Goal: Task Accomplishment & Management: Manage account settings

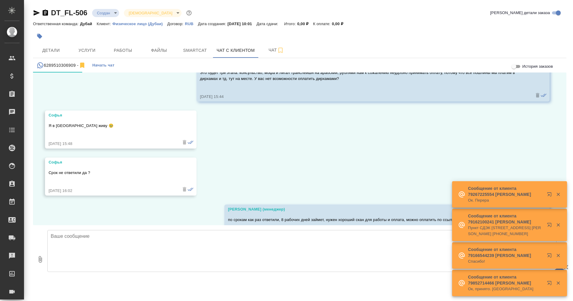
scroll to position [1808, 0]
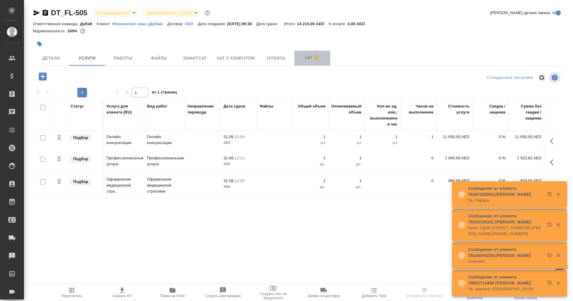
click at [302, 55] on span "Чат" at bounding box center [312, 57] width 29 height 7
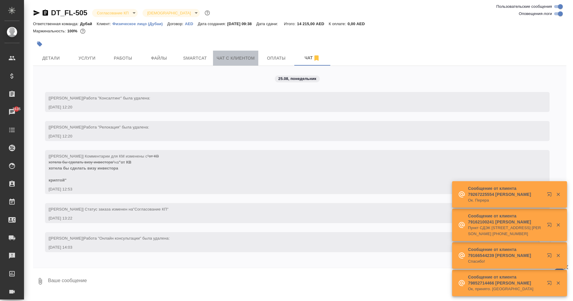
click at [240, 65] on button "Чат с клиентом" at bounding box center [235, 58] width 45 height 15
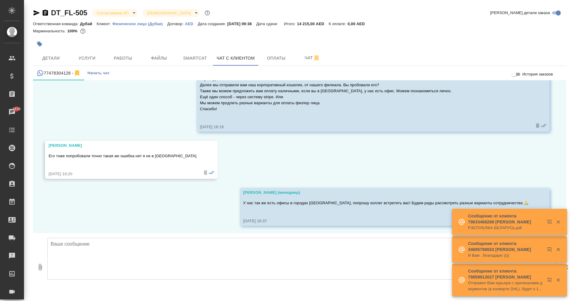
scroll to position [2740, 0]
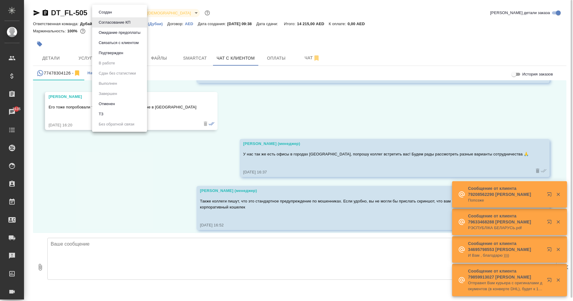
click at [119, 10] on body "🙏 .cls-1 fill:#fff; AWATERA Eganian [PERSON_NAME] Спецификации Заказы 1635 Чаты…" at bounding box center [286, 150] width 573 height 301
click at [128, 102] on li "Отменен" at bounding box center [119, 104] width 55 height 10
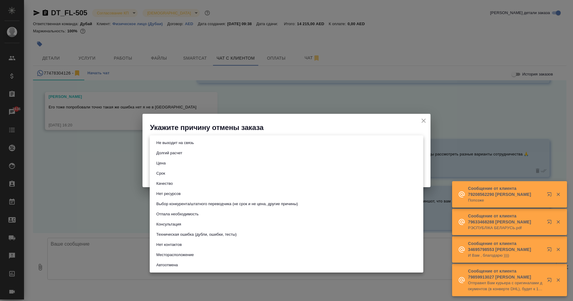
click at [284, 137] on body "🙏 .cls-1 fill:#fff; AWATERA Eganian [PERSON_NAME] Спецификации Заказы 1636 Чаты…" at bounding box center [286, 150] width 573 height 301
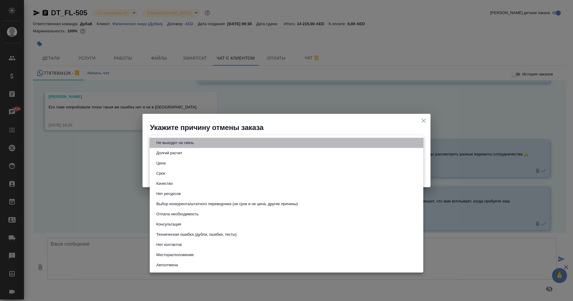
click at [270, 143] on li "Не выходит на связь" at bounding box center [286, 143] width 273 height 10
type input "stopContacting"
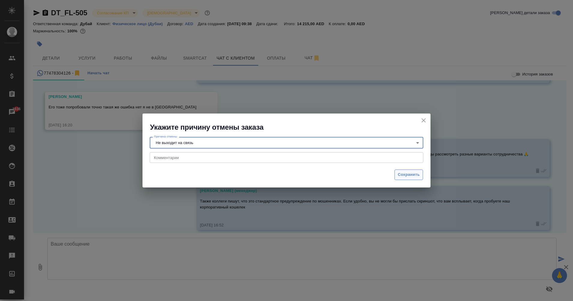
click at [404, 172] on span "Сохранить" at bounding box center [409, 174] width 22 height 7
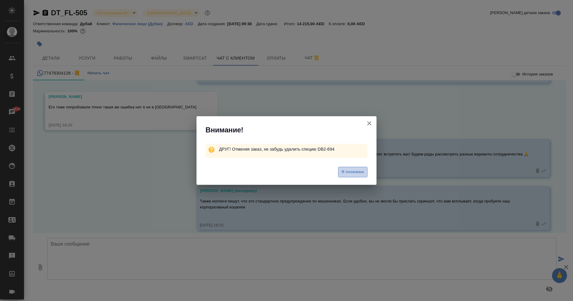
click at [357, 174] on span "Я понимаю" at bounding box center [352, 172] width 23 height 7
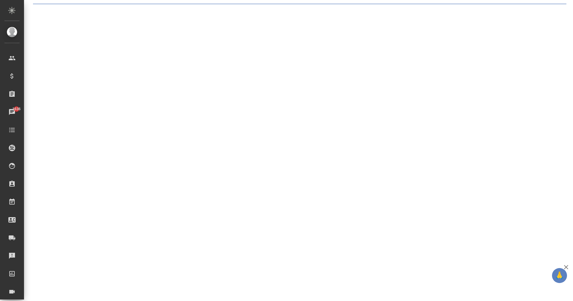
click at [271, 59] on div ".cls-1 fill:#fff; AWATERA Eganian [PERSON_NAME] Спецификации Заказы 1636 Чаты T…" at bounding box center [286, 150] width 573 height 301
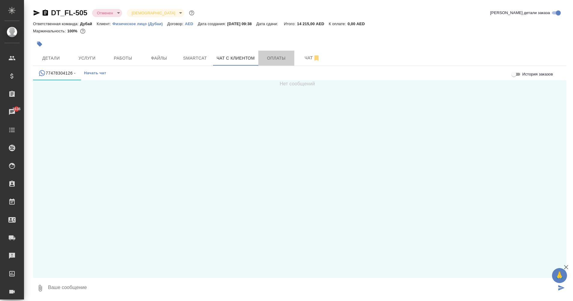
click at [271, 59] on span "Оплаты" at bounding box center [276, 58] width 29 height 7
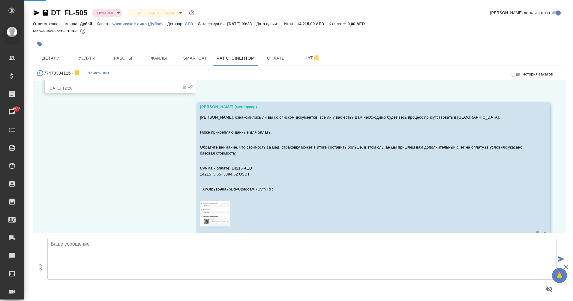
scroll to position [2194, 0]
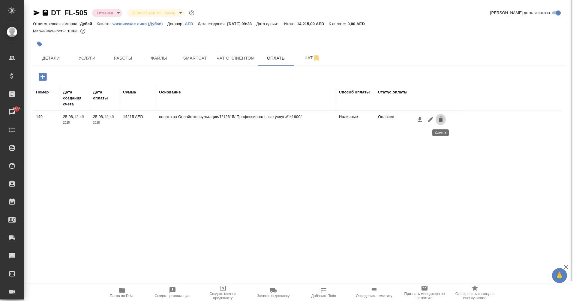
click at [439, 118] on icon "button" at bounding box center [440, 119] width 4 height 5
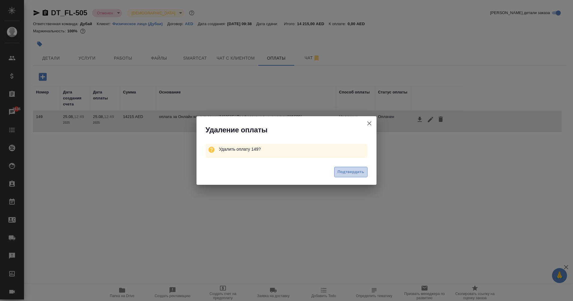
click at [362, 172] on span "Подтвердить" at bounding box center [350, 172] width 27 height 7
